Goal: Transaction & Acquisition: Purchase product/service

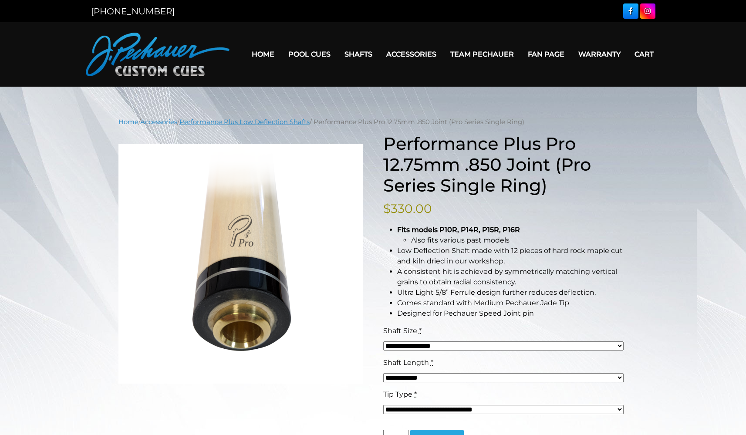
click at [283, 122] on link "Performance Plus Low Deflection Shafts" at bounding box center [245, 122] width 130 height 8
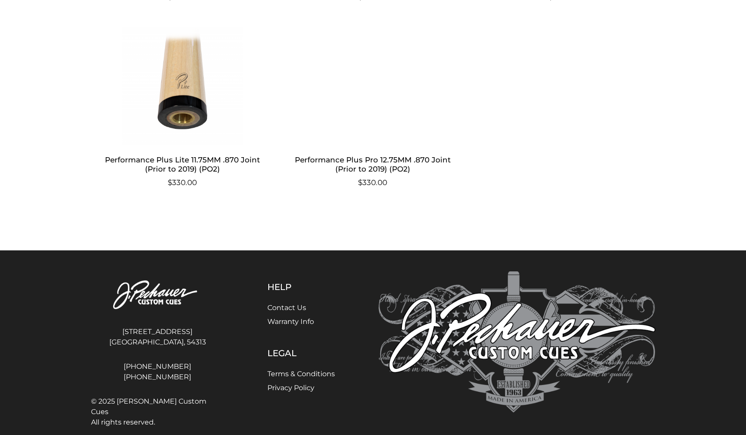
scroll to position [136, 0]
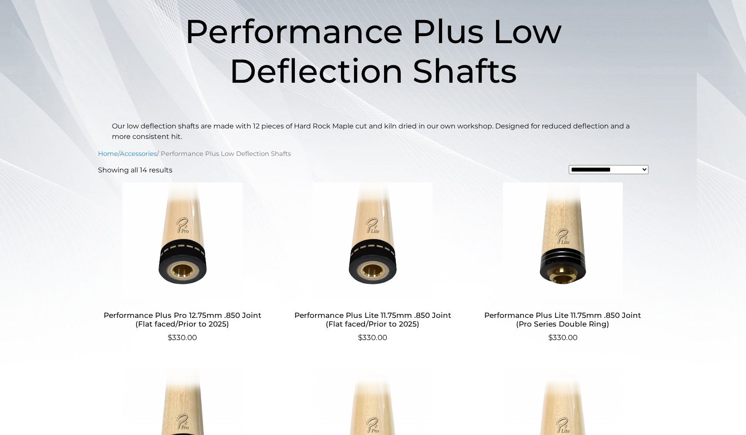
drag, startPoint x: 178, startPoint y: 211, endPoint x: 174, endPoint y: 209, distance: 4.7
